Goal: Task Accomplishment & Management: Use online tool/utility

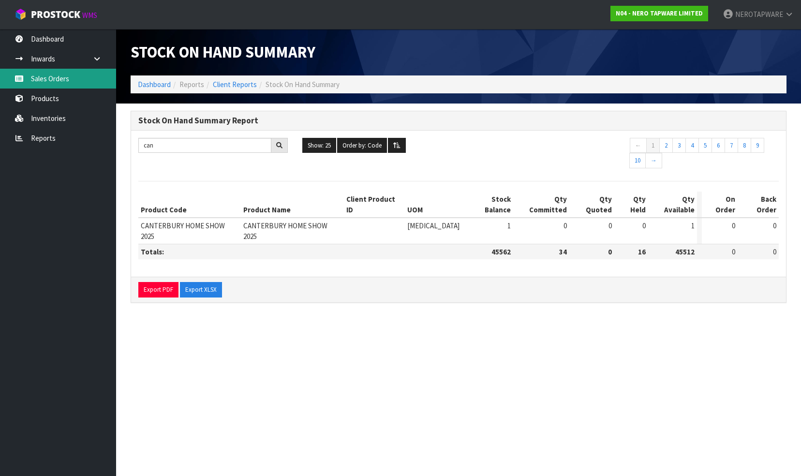
click at [57, 81] on link "Sales Orders" at bounding box center [58, 79] width 116 height 20
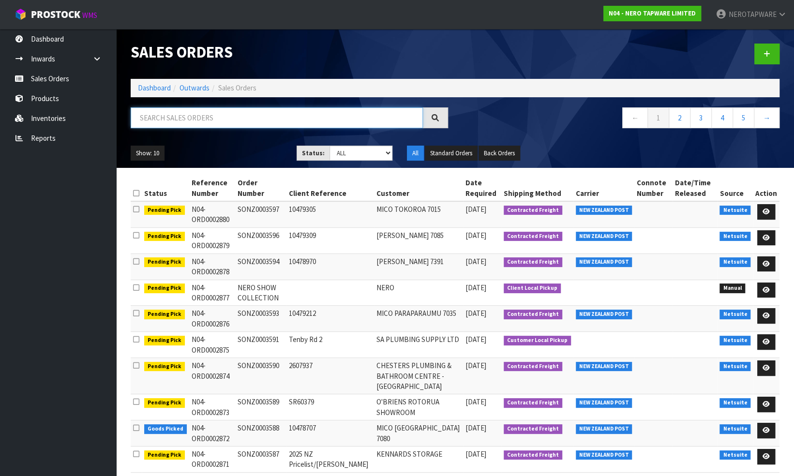
click at [182, 116] on input "text" at bounding box center [277, 117] width 292 height 21
paste input "SONZ0003282"
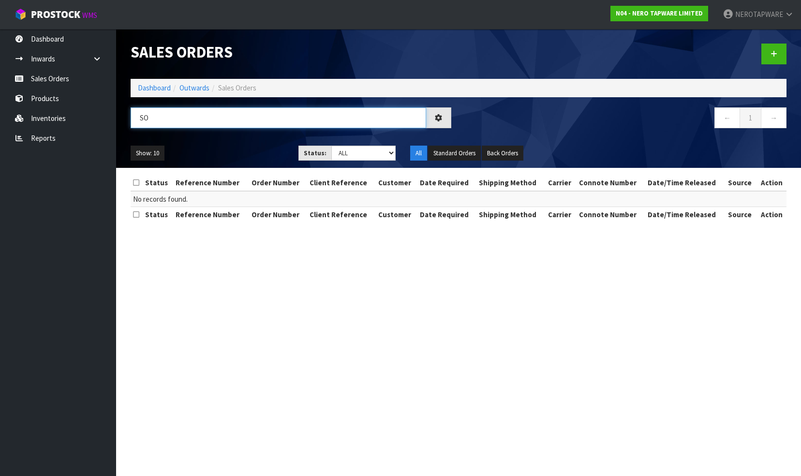
type input "S"
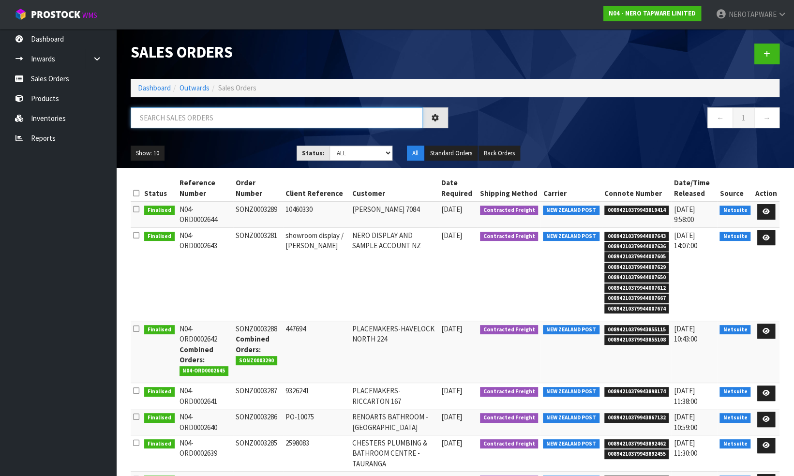
paste input "SONZ0003281"
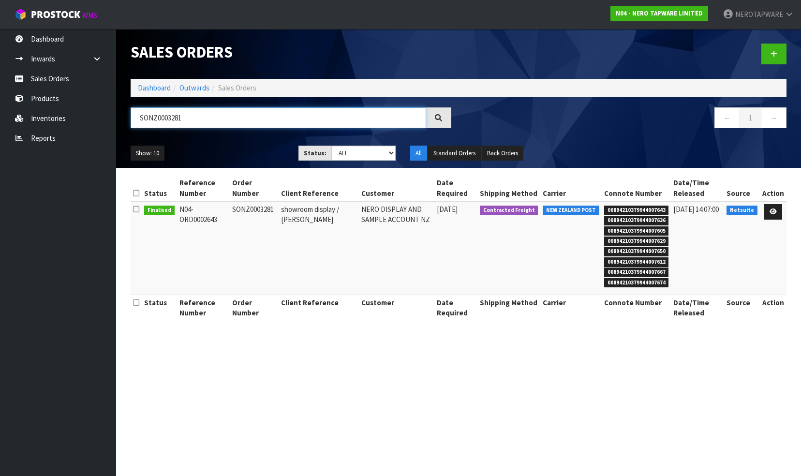
type input "SONZ0003281"
click at [778, 208] on link at bounding box center [774, 211] width 18 height 15
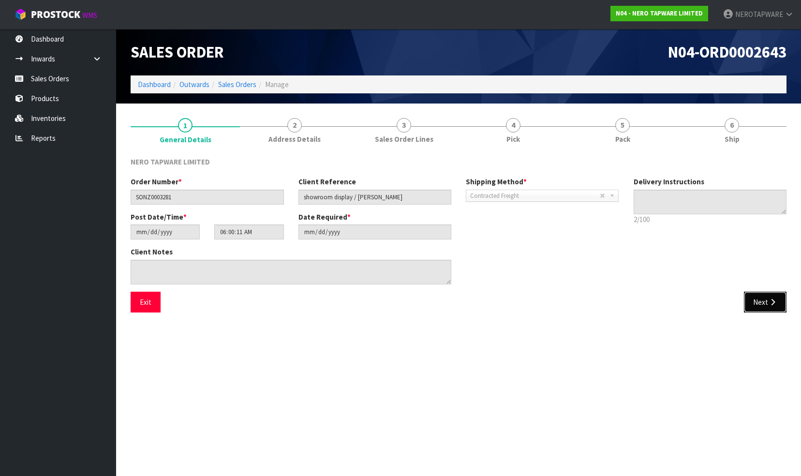
click at [750, 302] on button "Next" at bounding box center [765, 302] width 43 height 21
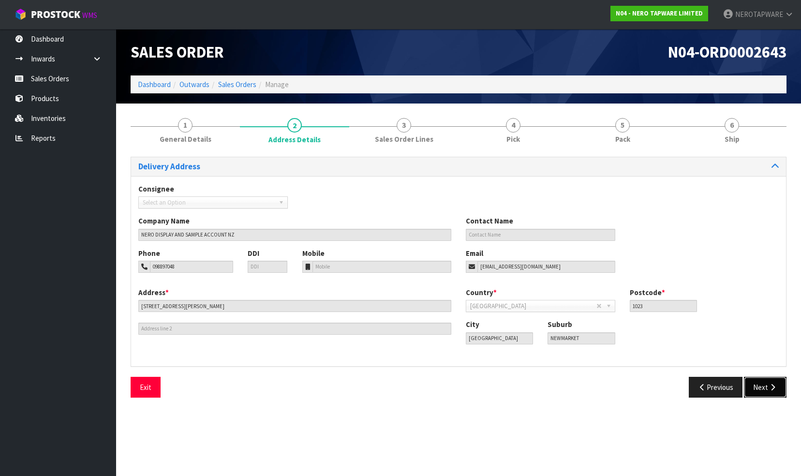
click at [756, 389] on button "Next" at bounding box center [765, 387] width 43 height 21
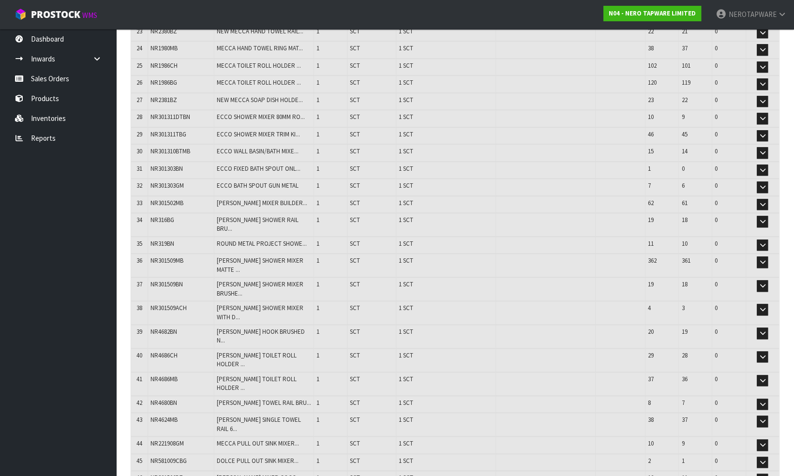
scroll to position [605, 0]
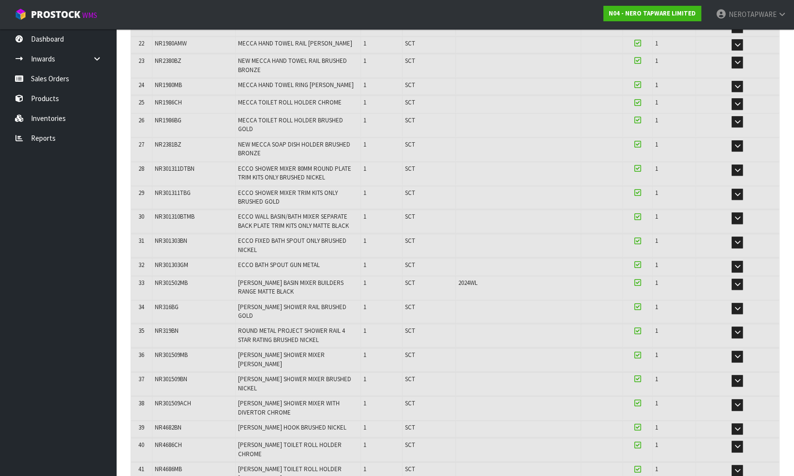
scroll to position [856, 0]
